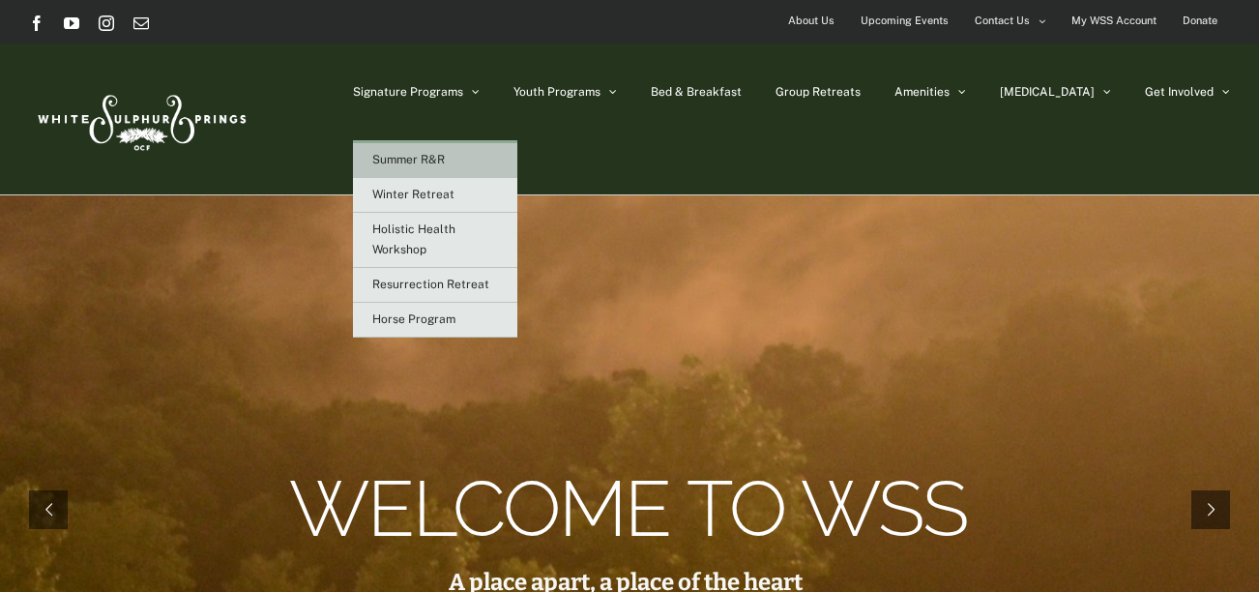
click at [505, 169] on link "Summer R&R" at bounding box center [435, 160] width 164 height 35
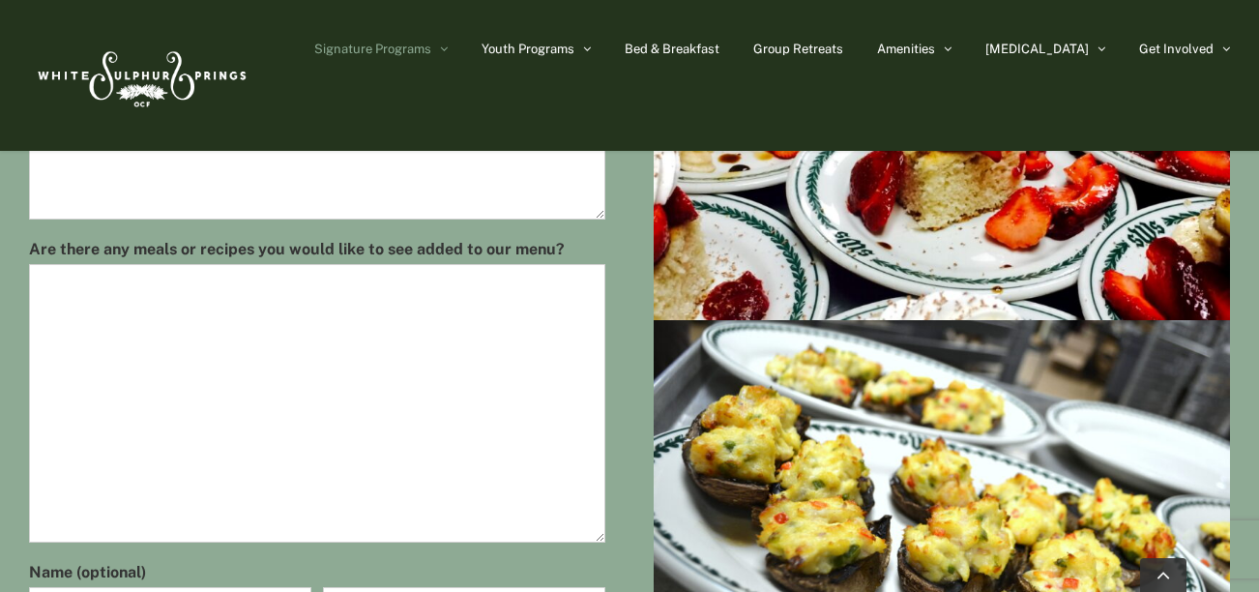
scroll to position [1156, 0]
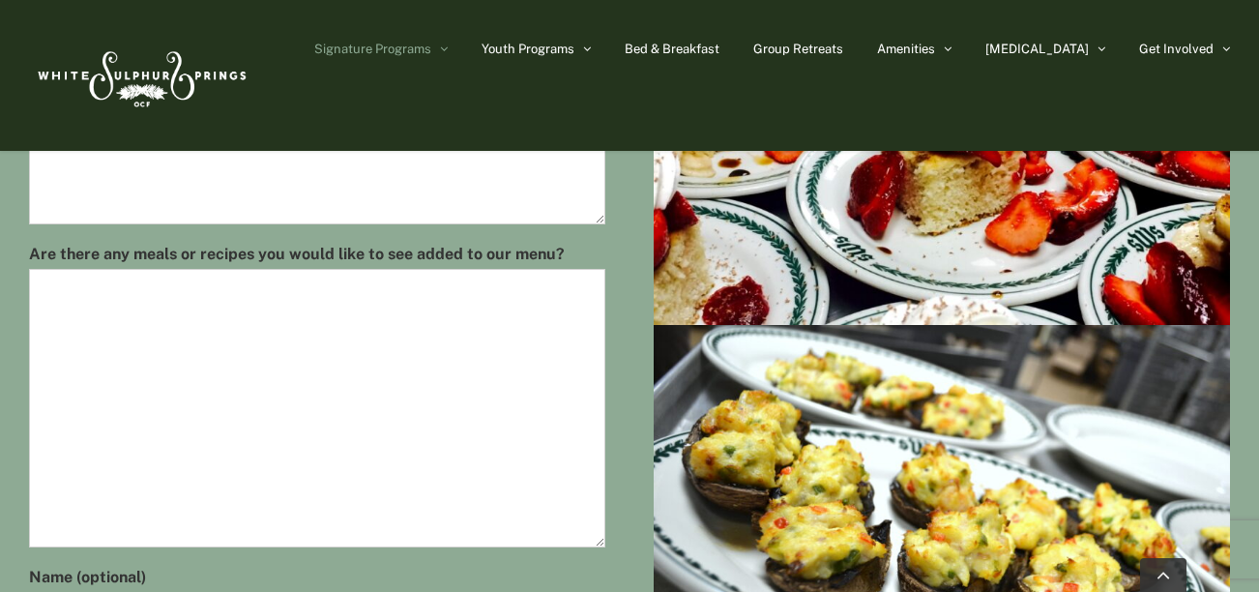
click at [526, 319] on textarea "Are there any meals or recipes you would like to see added to our menu?" at bounding box center [317, 408] width 576 height 278
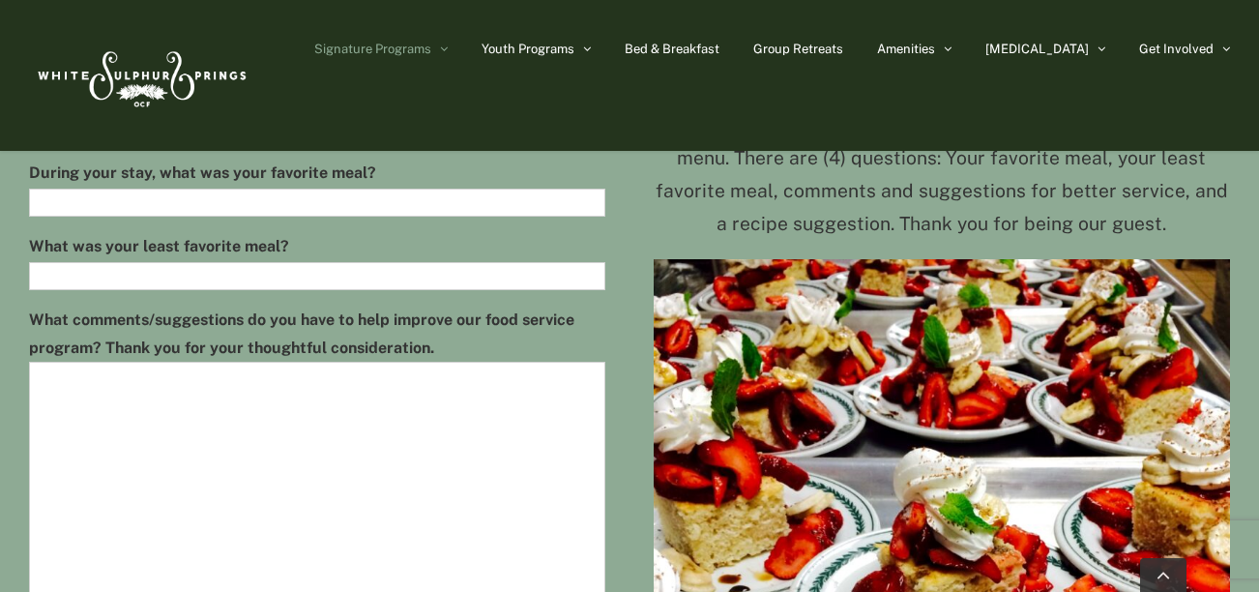
scroll to position [741, 0]
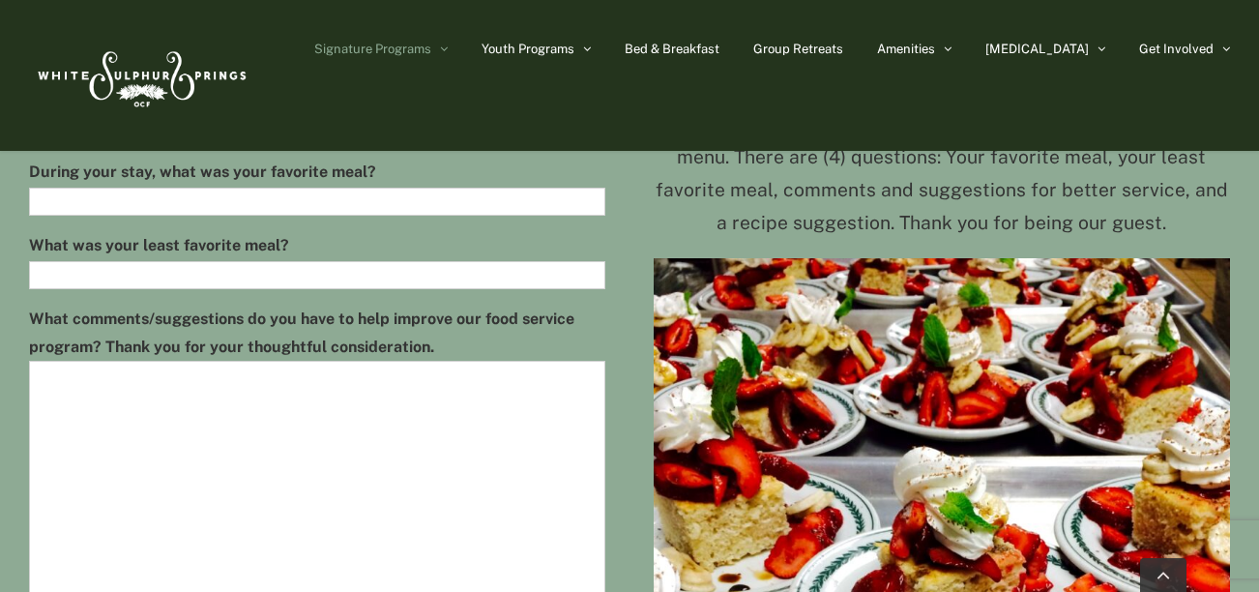
click at [375, 249] on div "What was your least favorite meal?" at bounding box center [317, 260] width 576 height 58
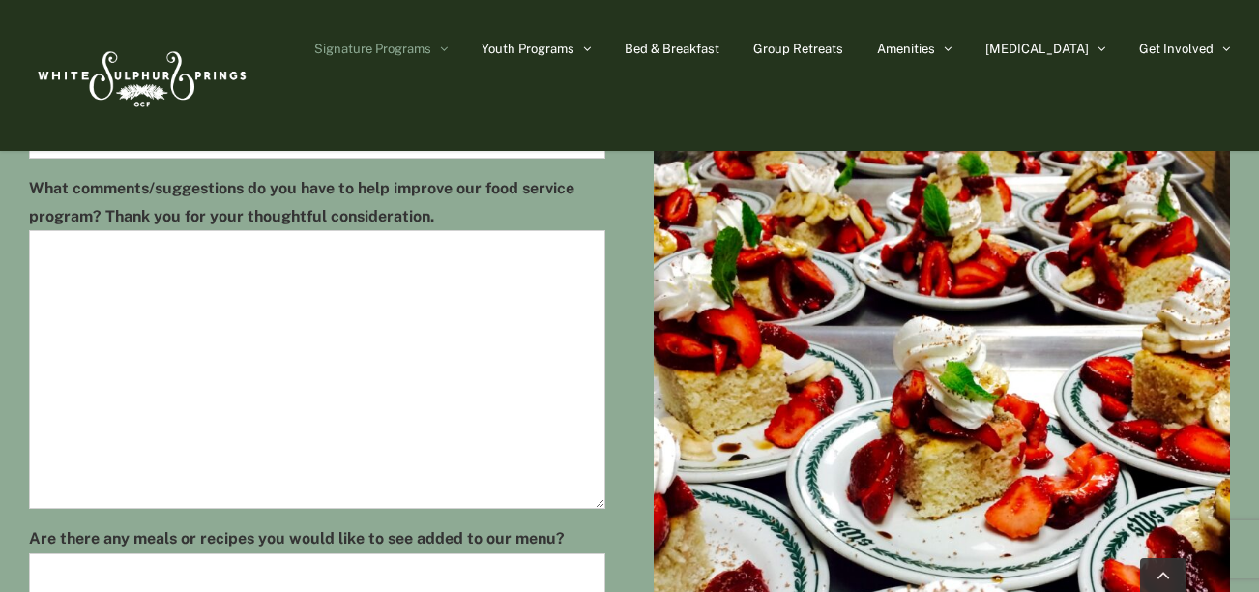
scroll to position [871, 0]
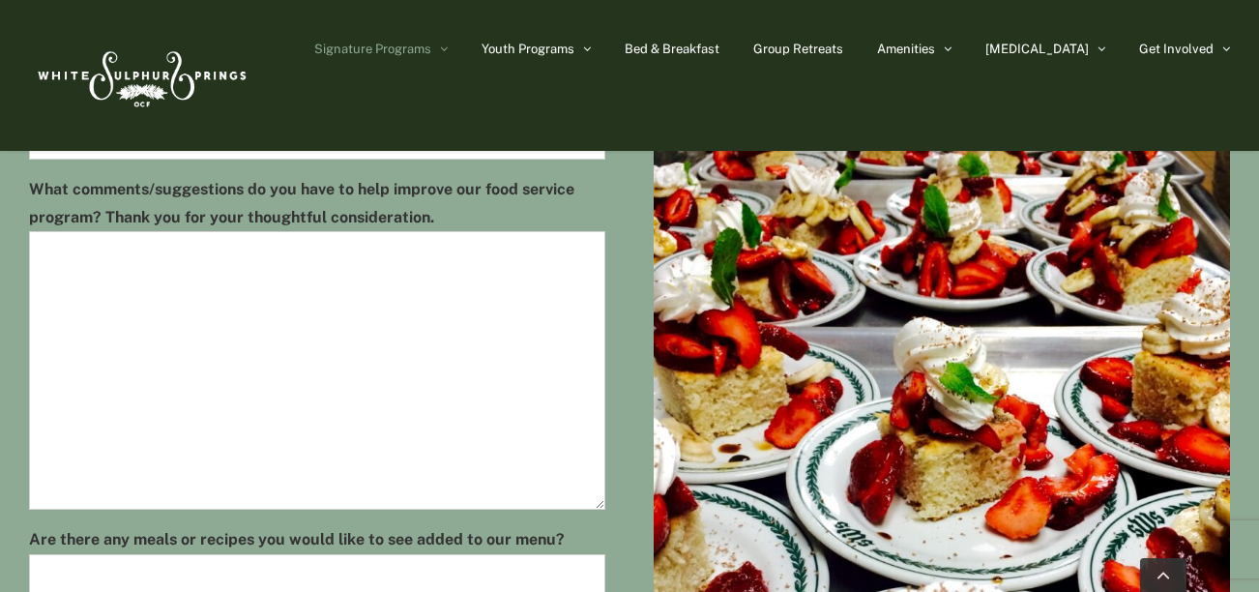
click at [378, 287] on textarea "What comments/suggestions do you have to help improve our food service program?…" at bounding box center [317, 370] width 576 height 278
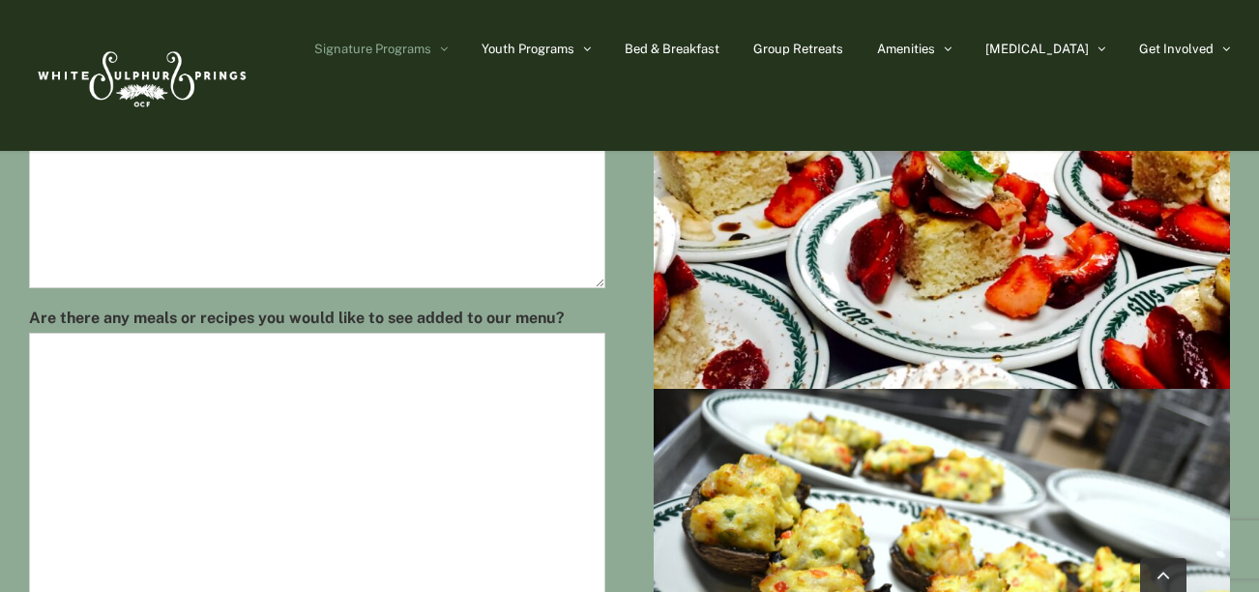
click at [920, 333] on img at bounding box center [941, 147] width 576 height 481
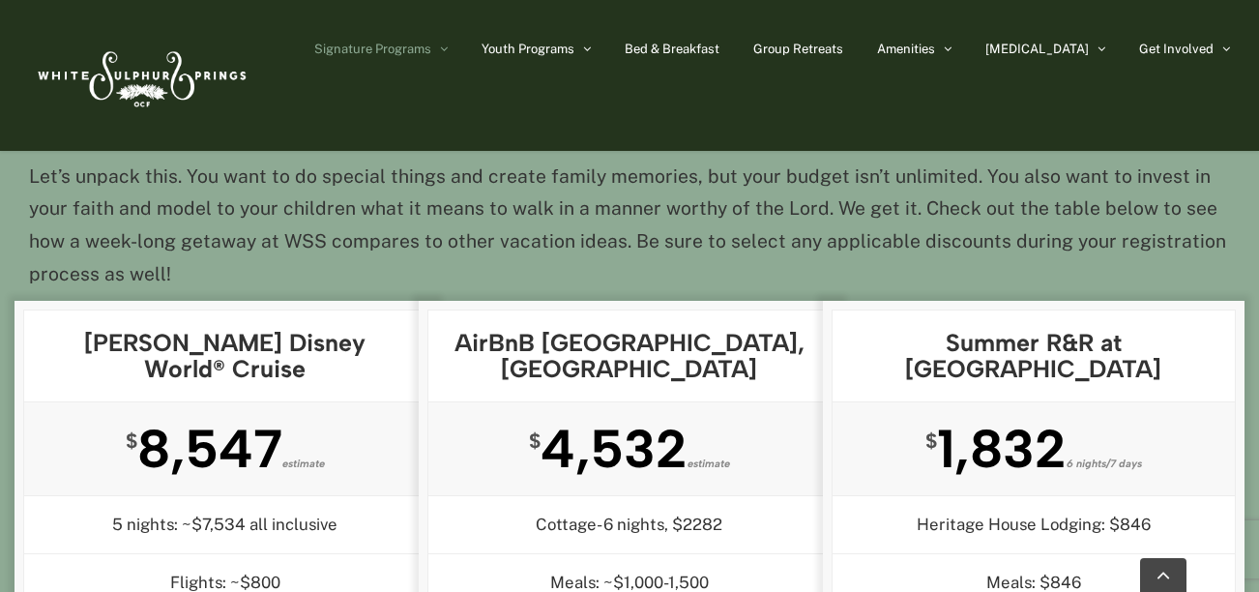
scroll to position [3775, 0]
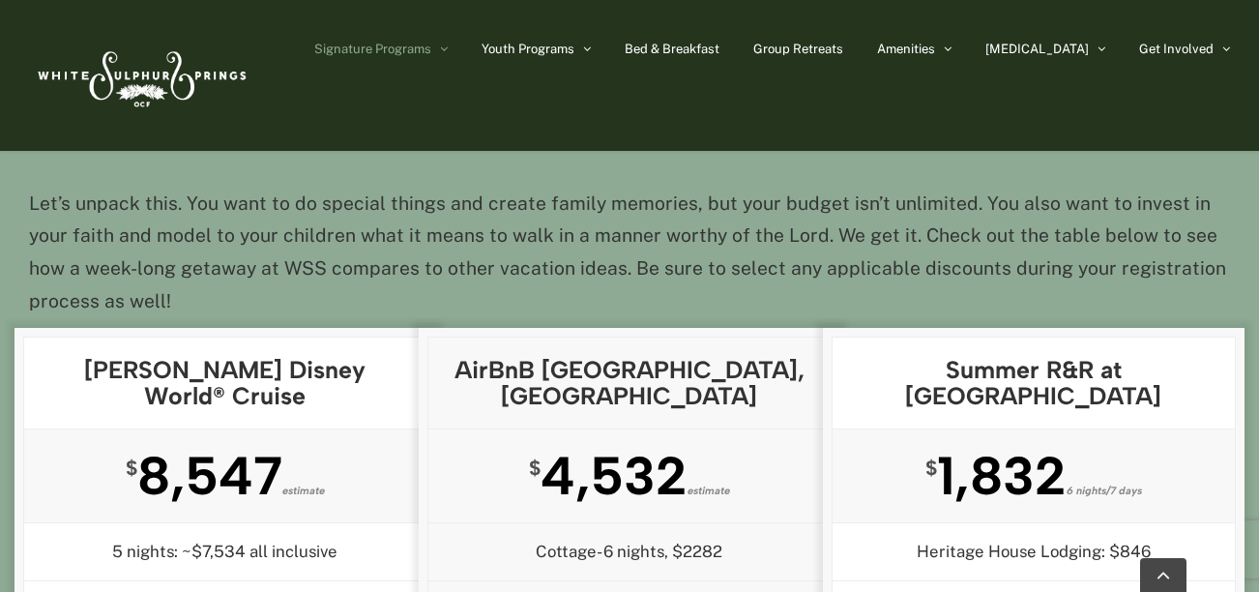
click at [699, 429] on div "$ 4,532 estimate" at bounding box center [629, 475] width 402 height 93
click at [702, 337] on div "AirBnB Cape May, NJ" at bounding box center [629, 383] width 402 height 92
click at [909, 357] on h3 "Summer R&R at White Sulphur Springs" at bounding box center [1033, 383] width 363 height 52
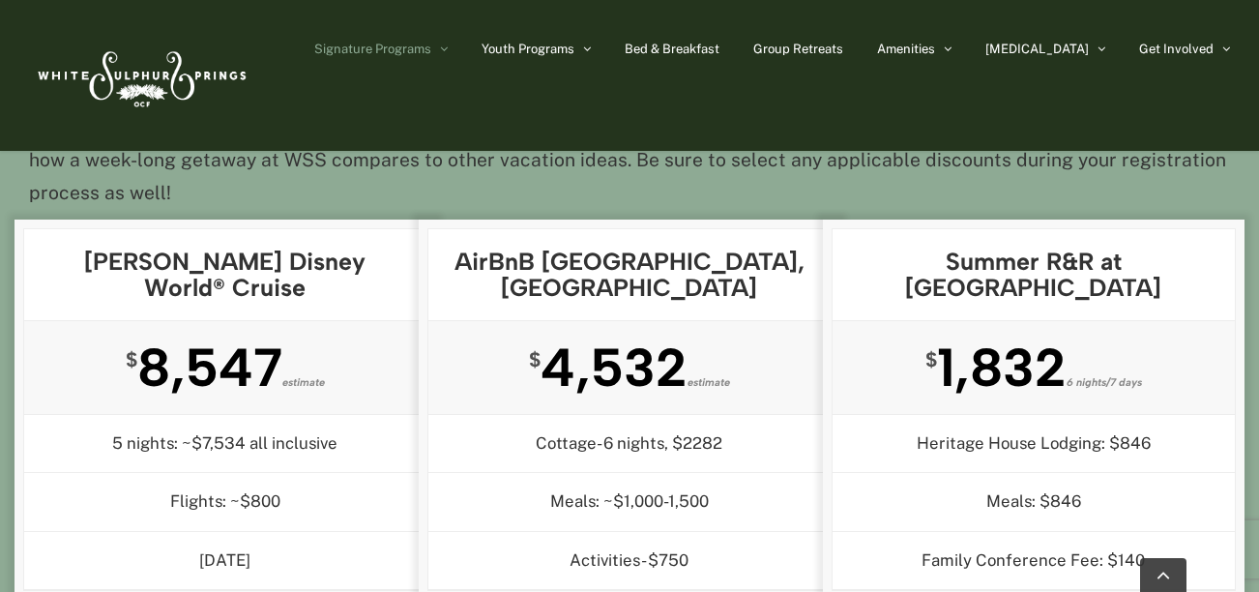
scroll to position [3884, 0]
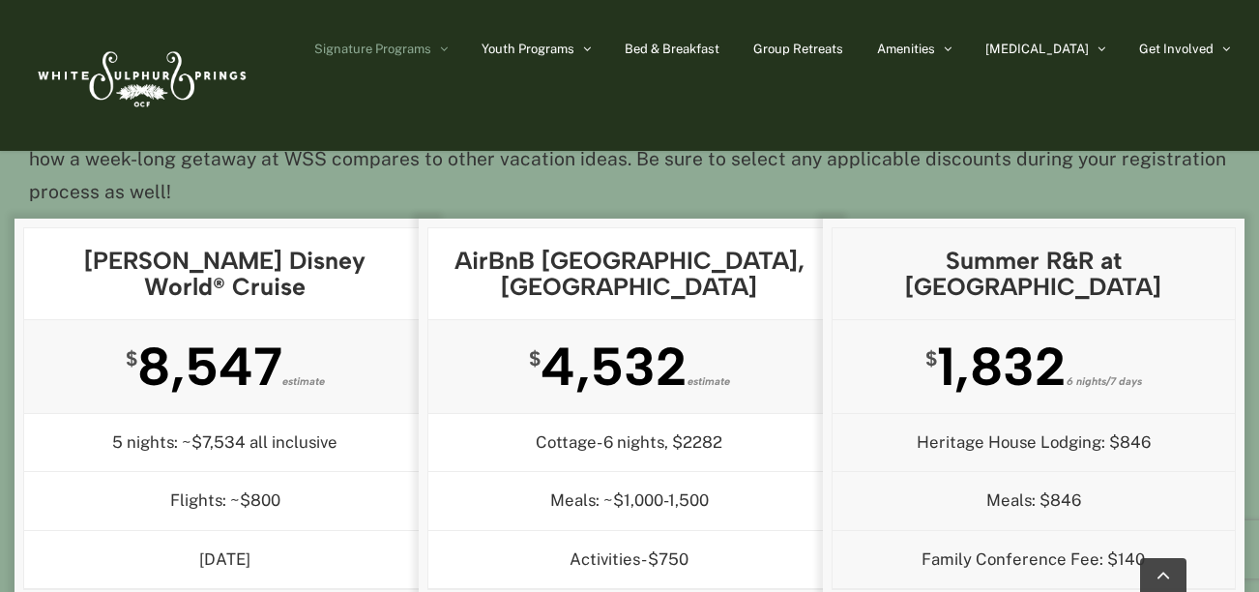
click at [902, 413] on li "Heritage House Lodging: $846" at bounding box center [1033, 442] width 402 height 58
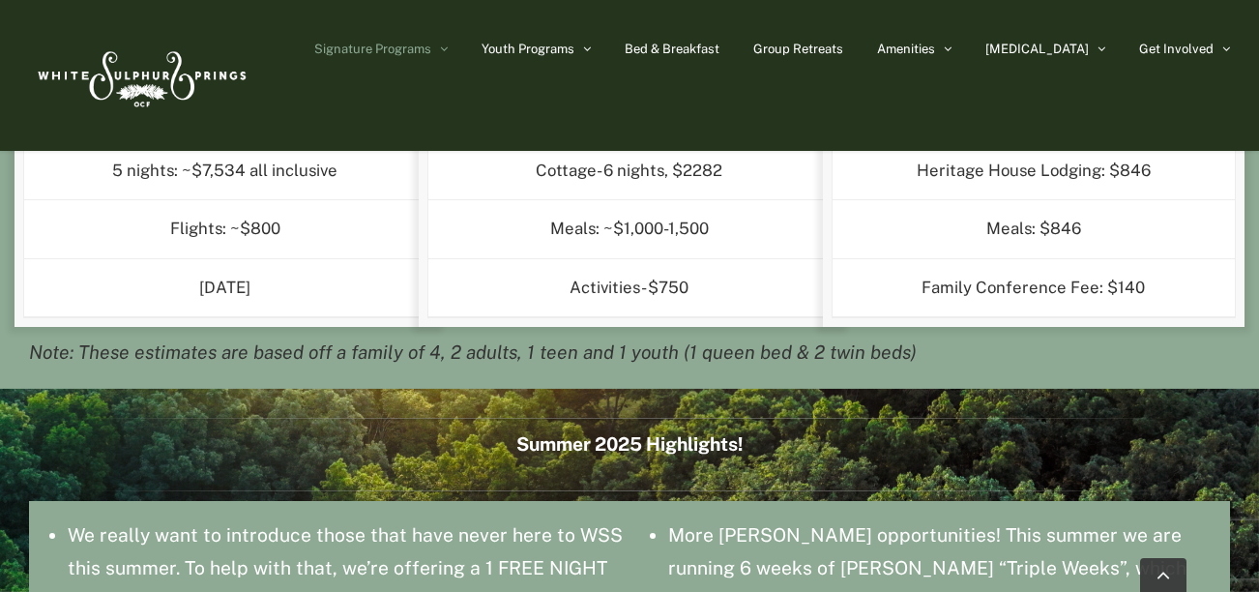
scroll to position [4155, 0]
click at [706, 429] on p "Summer 2025 Highlights!" at bounding box center [629, 445] width 1201 height 33
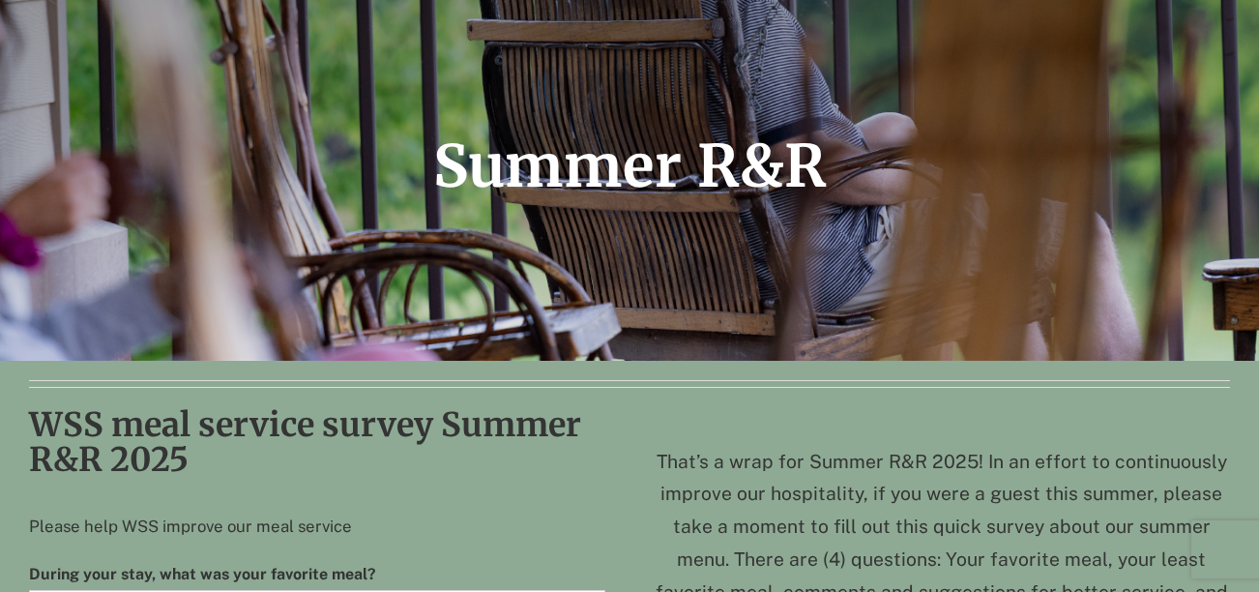
scroll to position [0, 0]
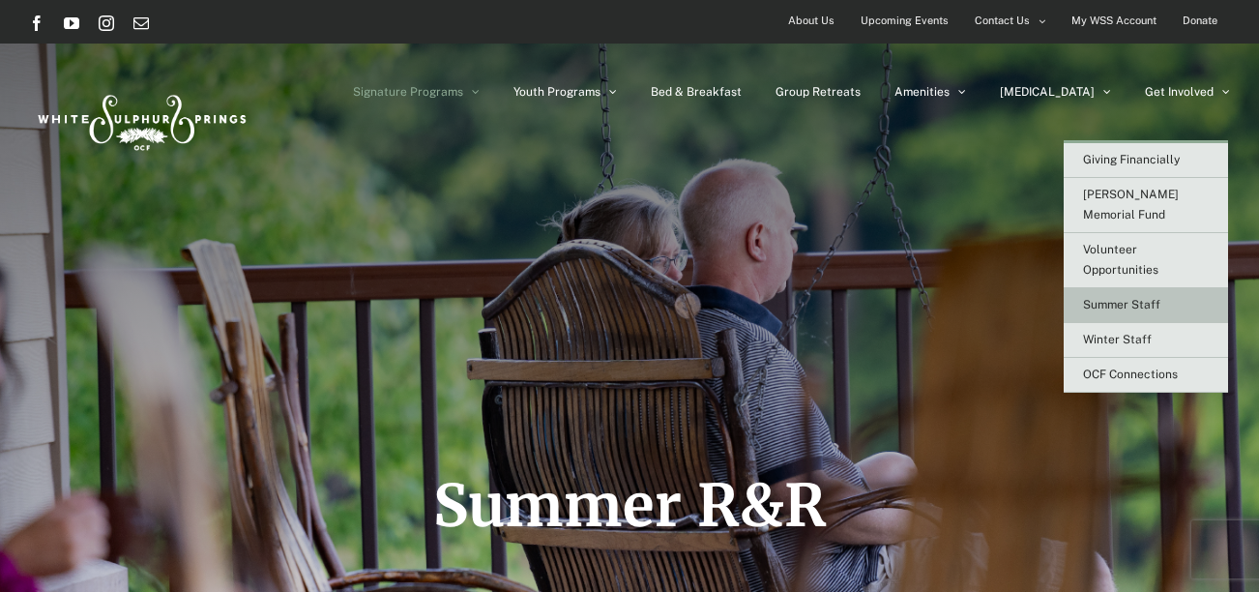
click at [1139, 298] on span "Summer Staff" at bounding box center [1121, 305] width 77 height 14
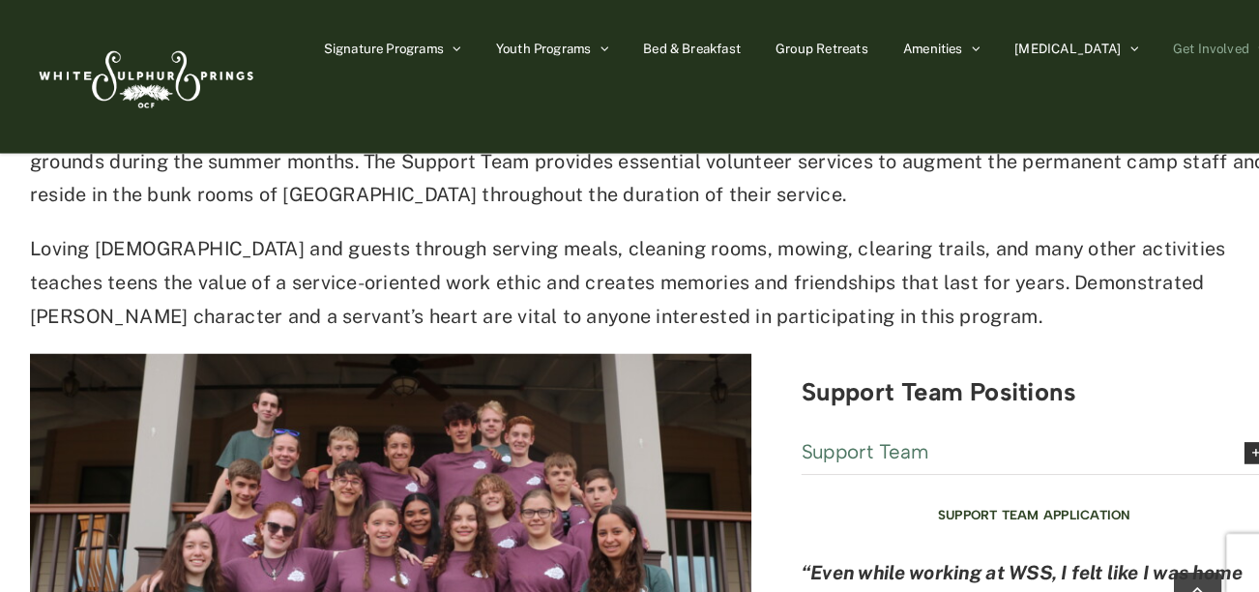
scroll to position [4672, 0]
